Goal: Check status: Check status

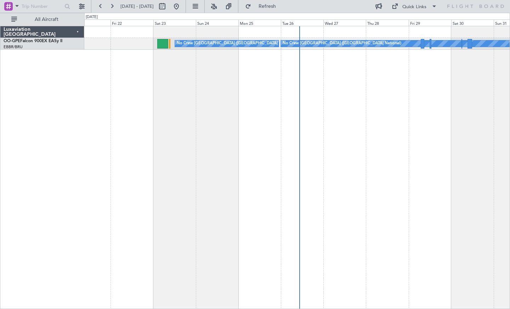
click at [408, 100] on div "No Crew [GEOGRAPHIC_DATA] ([GEOGRAPHIC_DATA] National) Planned Maint [GEOGRAPHI…" at bounding box center [297, 167] width 426 height 283
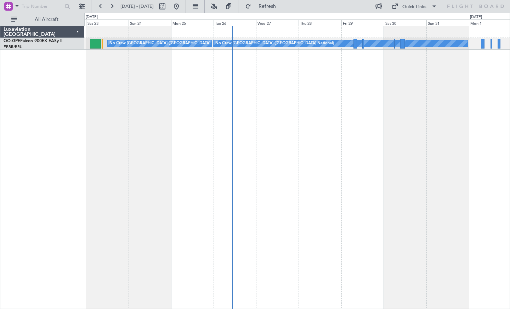
click at [305, 60] on div "Planned Maint [GEOGRAPHIC_DATA] ([GEOGRAPHIC_DATA] National) No Crew [GEOGRAPHI…" at bounding box center [297, 167] width 426 height 283
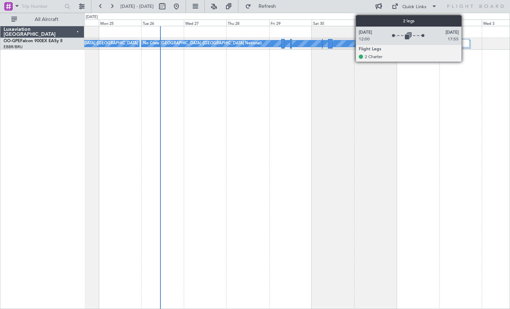
click at [465, 46] on div at bounding box center [465, 43] width 10 height 9
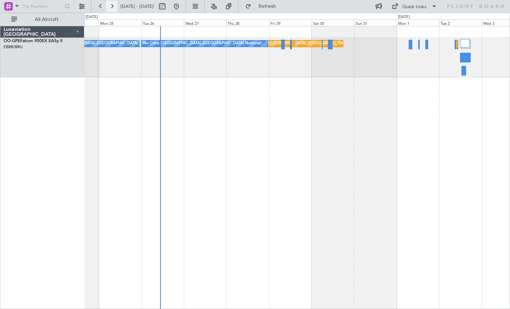
click at [111, 4] on button at bounding box center [111, 6] width 11 height 11
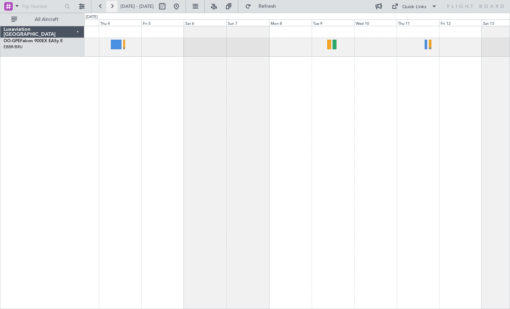
click at [112, 4] on button at bounding box center [111, 6] width 11 height 11
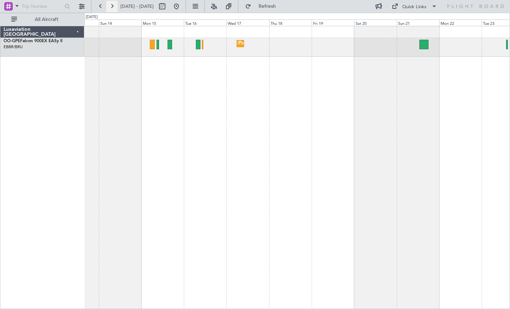
click at [116, 5] on button at bounding box center [111, 6] width 11 height 11
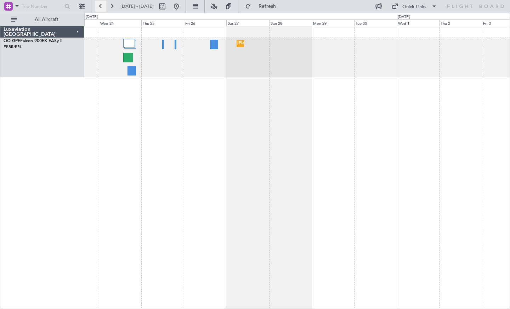
click at [100, 5] on button at bounding box center [100, 6] width 11 height 11
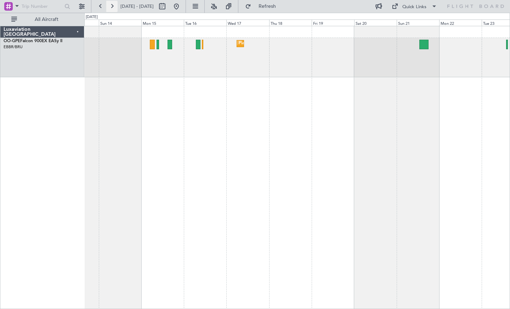
click at [115, 9] on button at bounding box center [111, 6] width 11 height 11
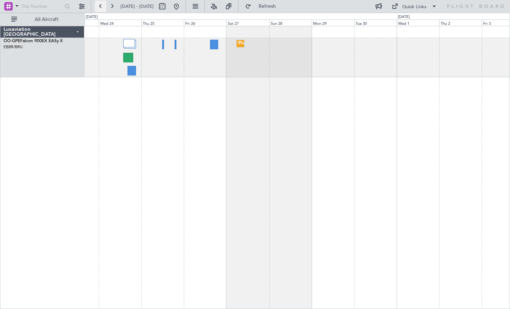
click at [102, 10] on button at bounding box center [100, 6] width 11 height 11
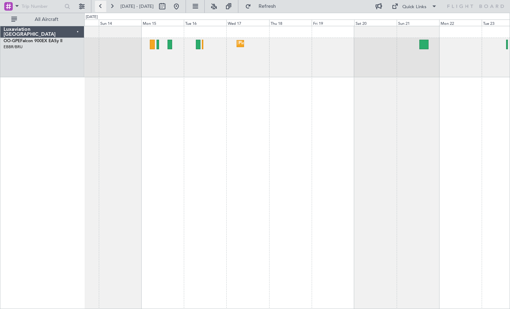
click at [100, 8] on button at bounding box center [100, 6] width 11 height 11
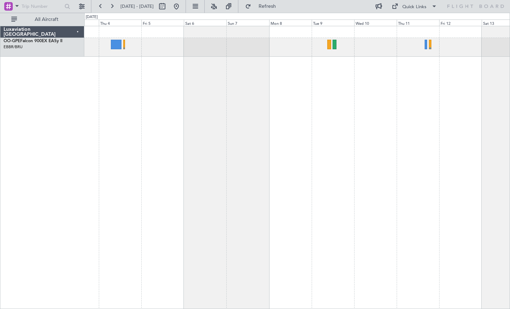
click at [404, 79] on div at bounding box center [297, 167] width 426 height 283
click at [102, 6] on button at bounding box center [100, 6] width 11 height 11
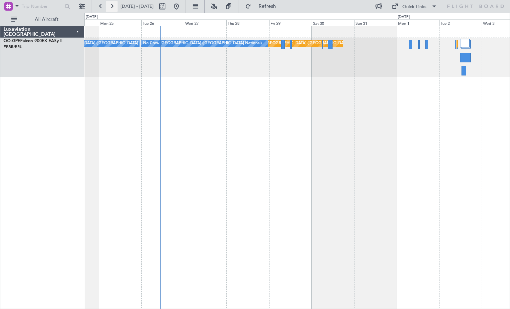
click at [112, 6] on button at bounding box center [111, 6] width 11 height 11
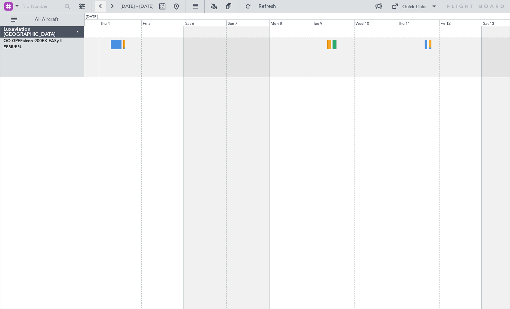
click at [101, 7] on button at bounding box center [100, 6] width 11 height 11
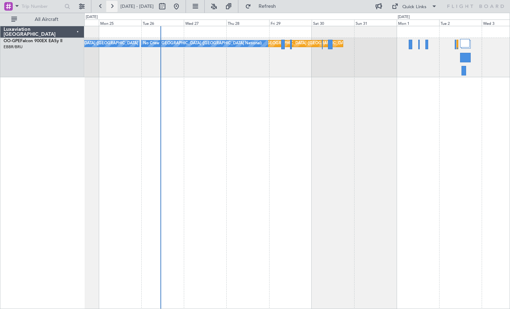
click at [113, 5] on button at bounding box center [111, 6] width 11 height 11
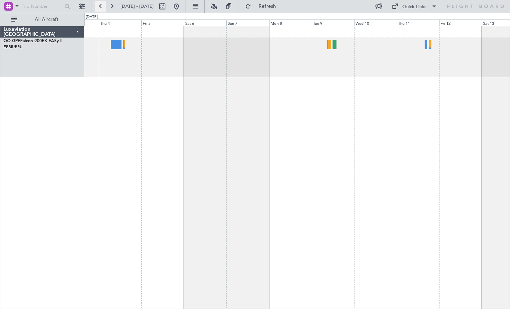
click at [100, 3] on button at bounding box center [100, 6] width 11 height 11
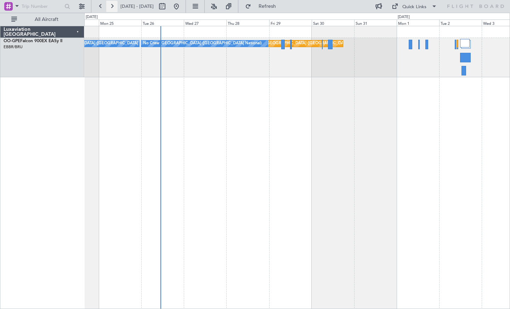
click at [114, 9] on button at bounding box center [111, 6] width 11 height 11
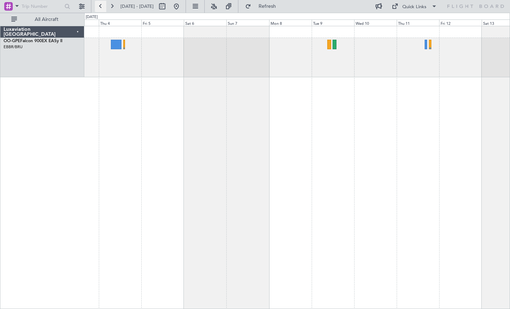
click at [100, 8] on button at bounding box center [100, 6] width 11 height 11
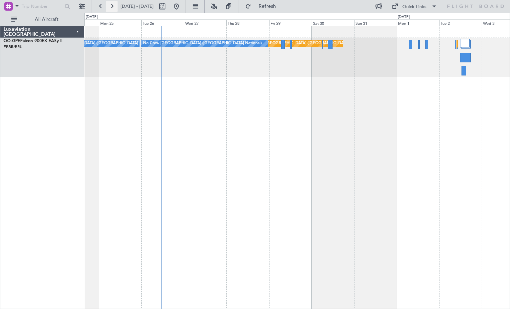
click at [113, 6] on button at bounding box center [111, 6] width 11 height 11
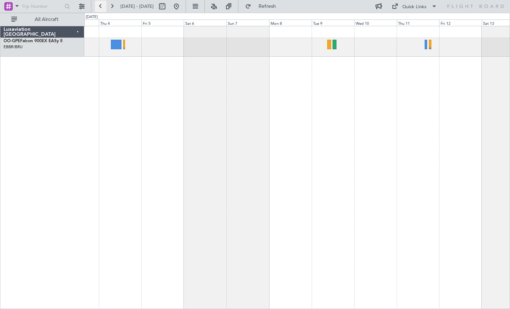
click at [100, 5] on button at bounding box center [100, 6] width 11 height 11
